Goal: Check status

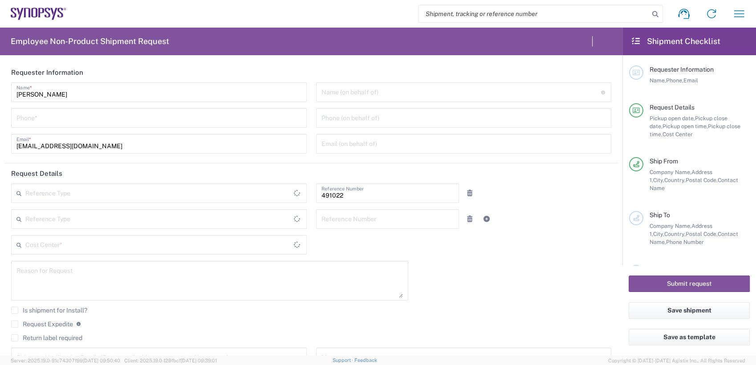
type input "IN51, SDG, M, ZebuOp 491022"
type input "Delivered at Place"
type input "Telangana"
type input "[GEOGRAPHIC_DATA]"
type input "Department"
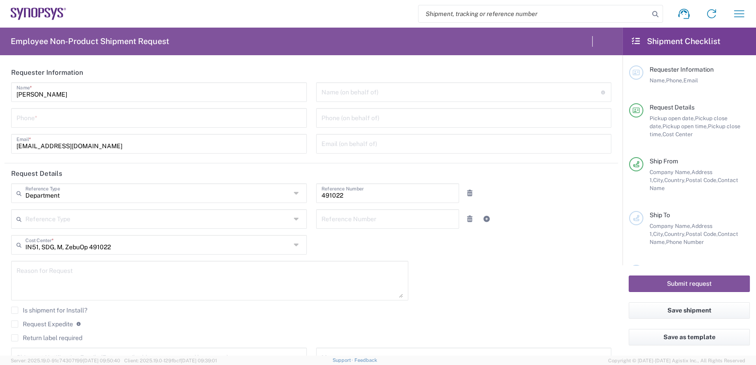
click at [571, 12] on input "search" at bounding box center [533, 13] width 231 height 17
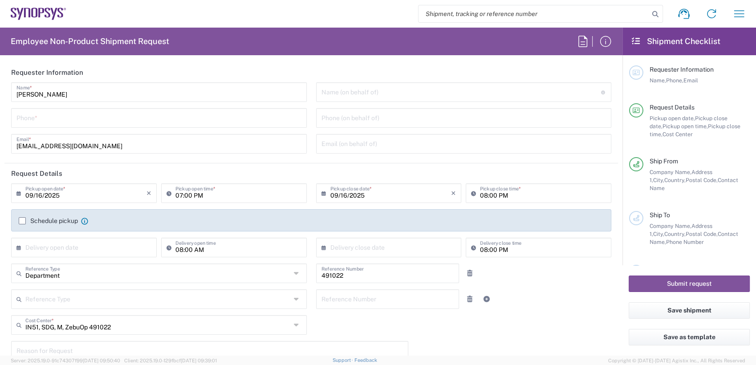
type input "[GEOGRAPHIC_DATA]"
paste input "56690130"
type input "56690130"
type input "[GEOGRAPHIC_DATA] IN09"
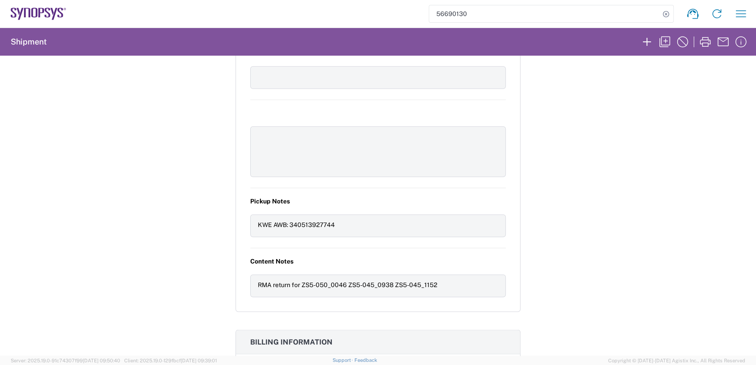
scroll to position [2303, 0]
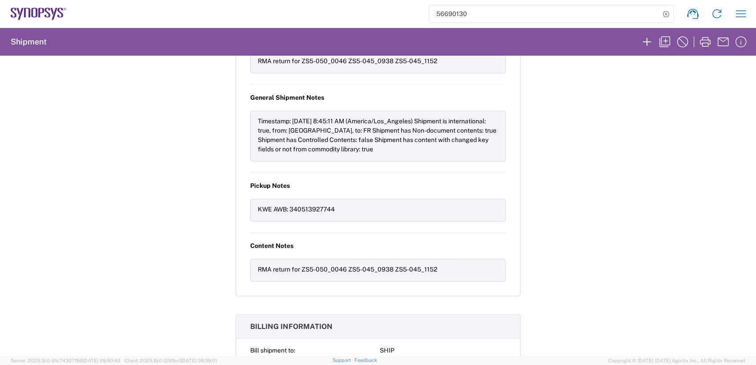
click at [315, 205] on div "KWE AWB: 340513927744" at bounding box center [378, 209] width 240 height 9
click at [313, 205] on div "KWE AWB: 340513927744" at bounding box center [378, 209] width 240 height 9
copy div "340513927744"
